Goal: Task Accomplishment & Management: Manage account settings

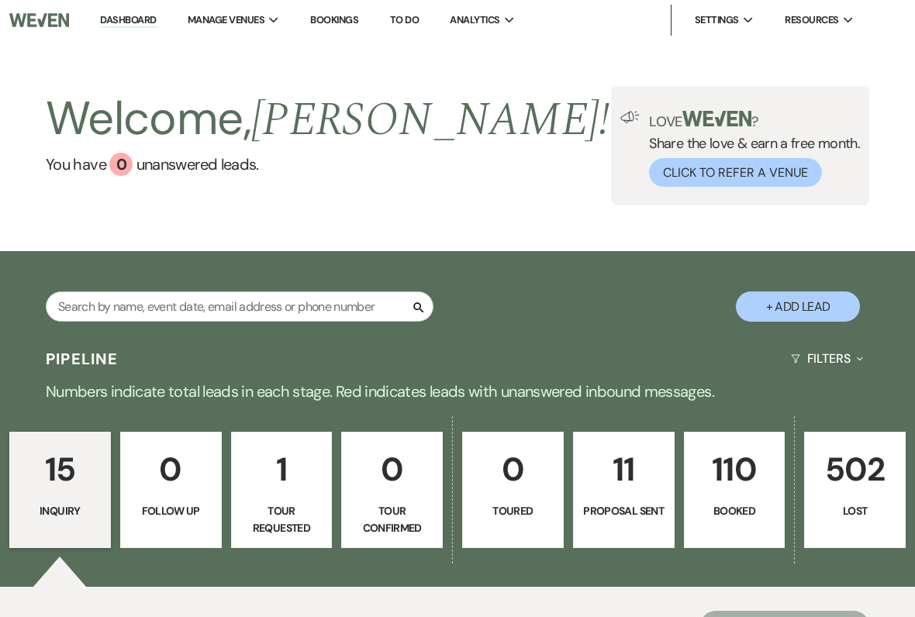
click at [739, 512] on p "Booked" at bounding box center [734, 510] width 81 height 17
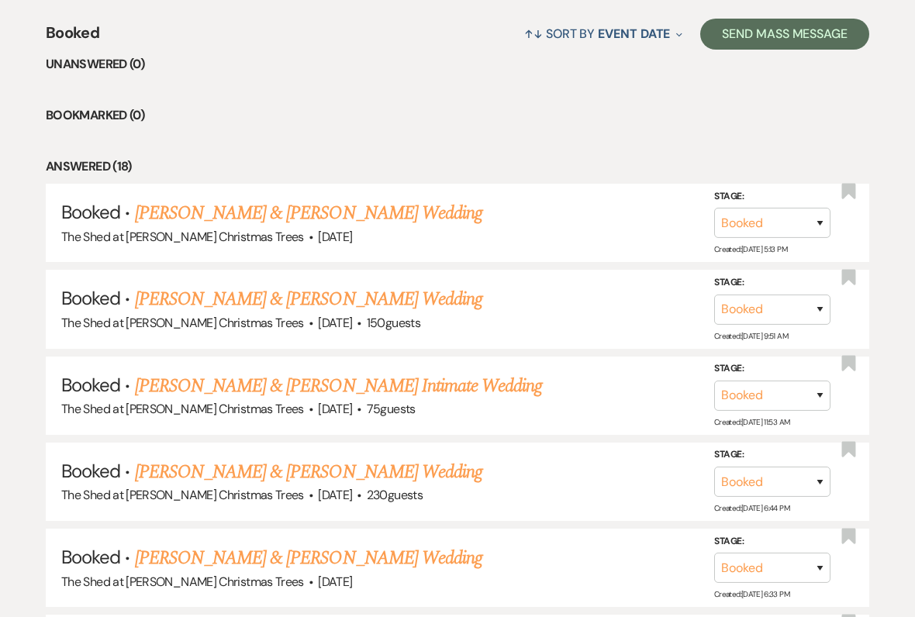
scroll to position [591, 0]
click at [156, 206] on link "[PERSON_NAME] & [PERSON_NAME] Wedding" at bounding box center [308, 214] width 347 height 28
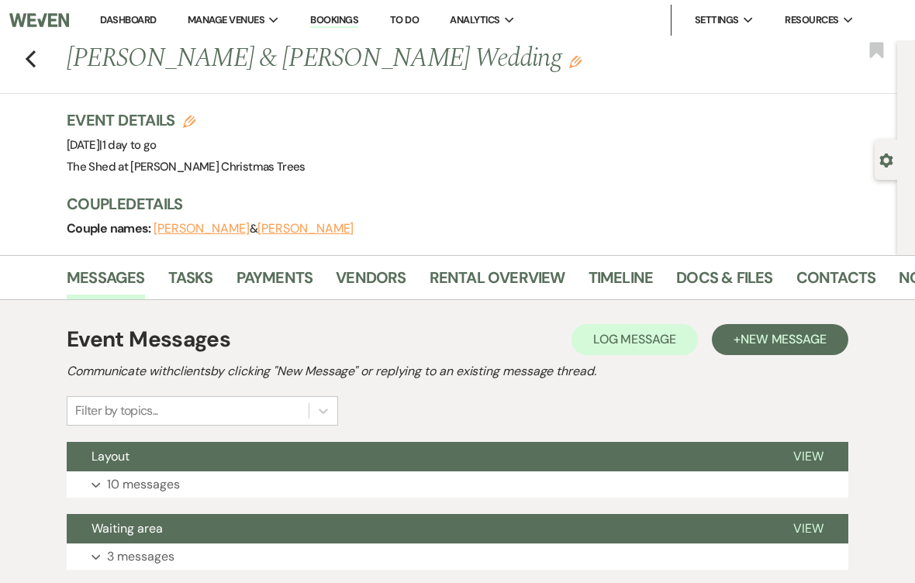
click at [718, 278] on link "Docs & Files" at bounding box center [724, 282] width 96 height 34
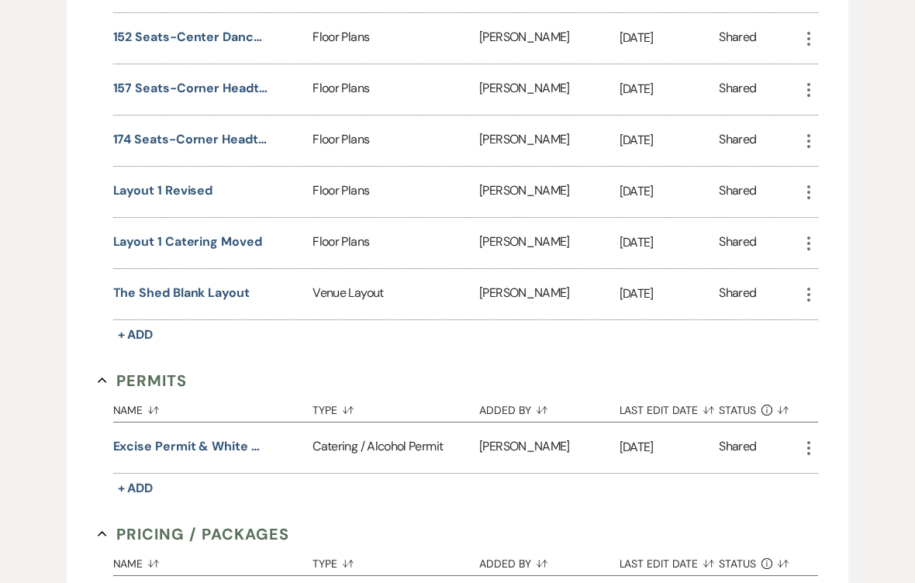
scroll to position [1416, 0]
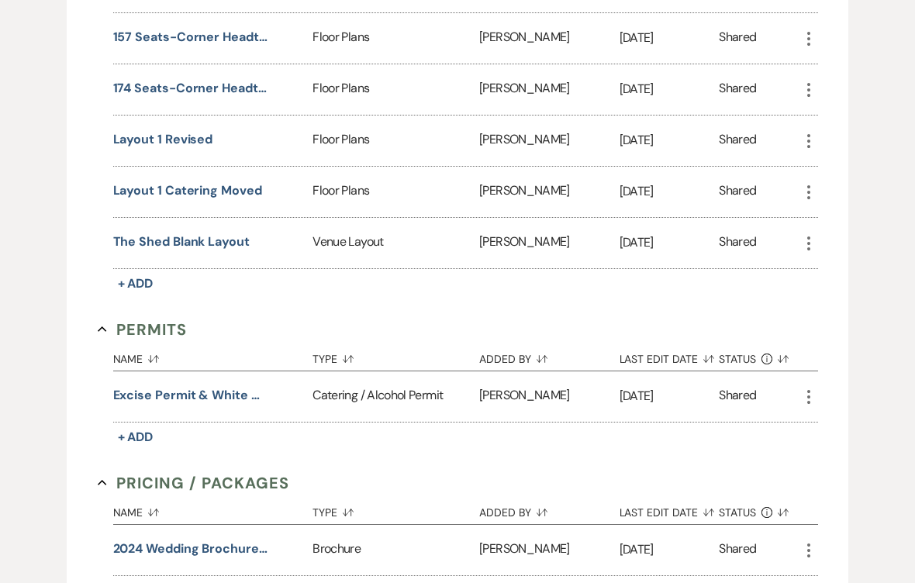
click at [128, 188] on button "Layout 1 Catering Moved" at bounding box center [187, 191] width 149 height 19
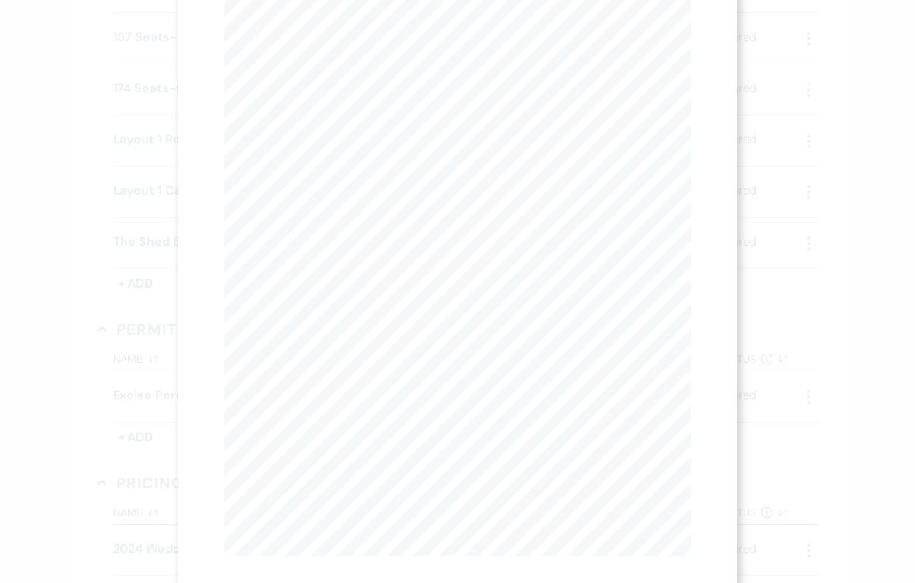
scroll to position [115, 0]
